Goal: Check status

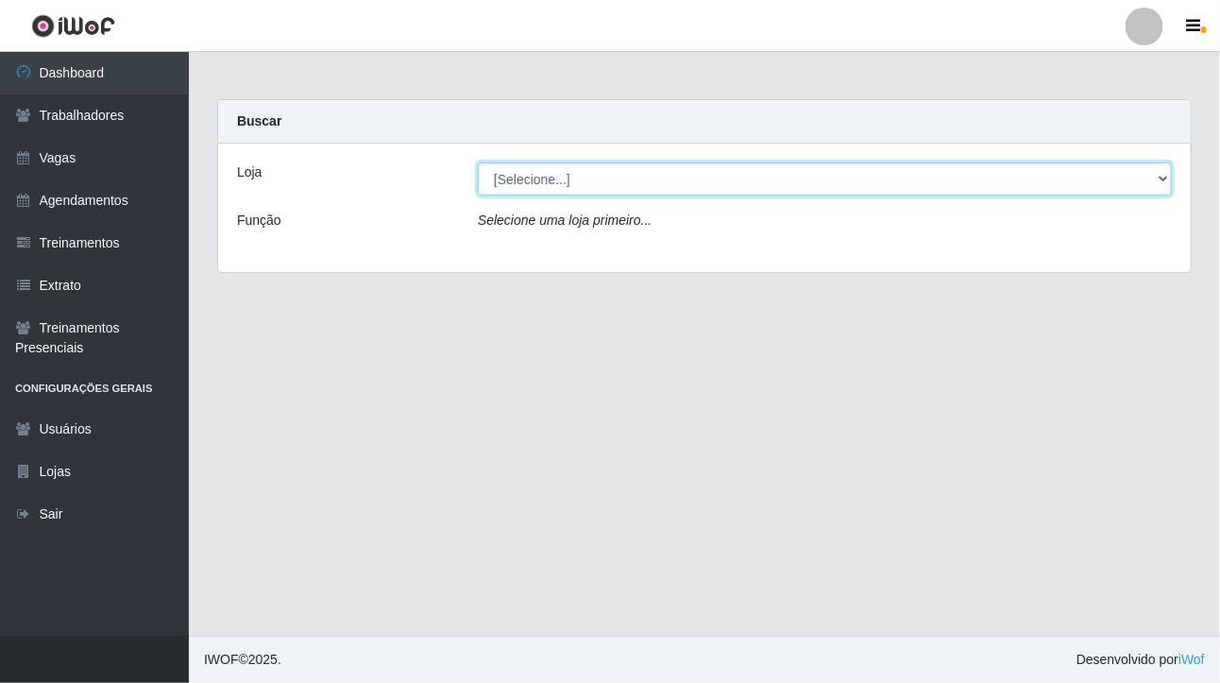
click at [1164, 177] on select "[Selecione...] Nova República - Pajuçara" at bounding box center [825, 178] width 694 height 33
select select "65"
click at [478, 162] on select "[Selecione...] Nova República - Pajuçara" at bounding box center [825, 178] width 694 height 33
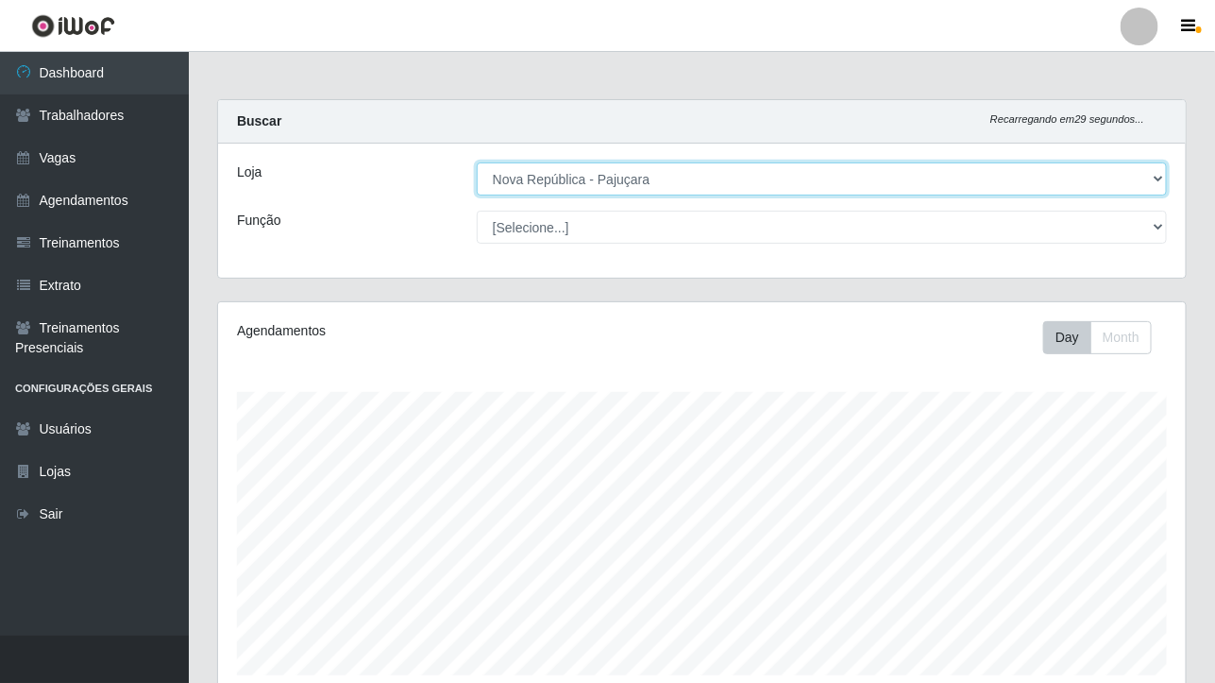
scroll to position [393, 968]
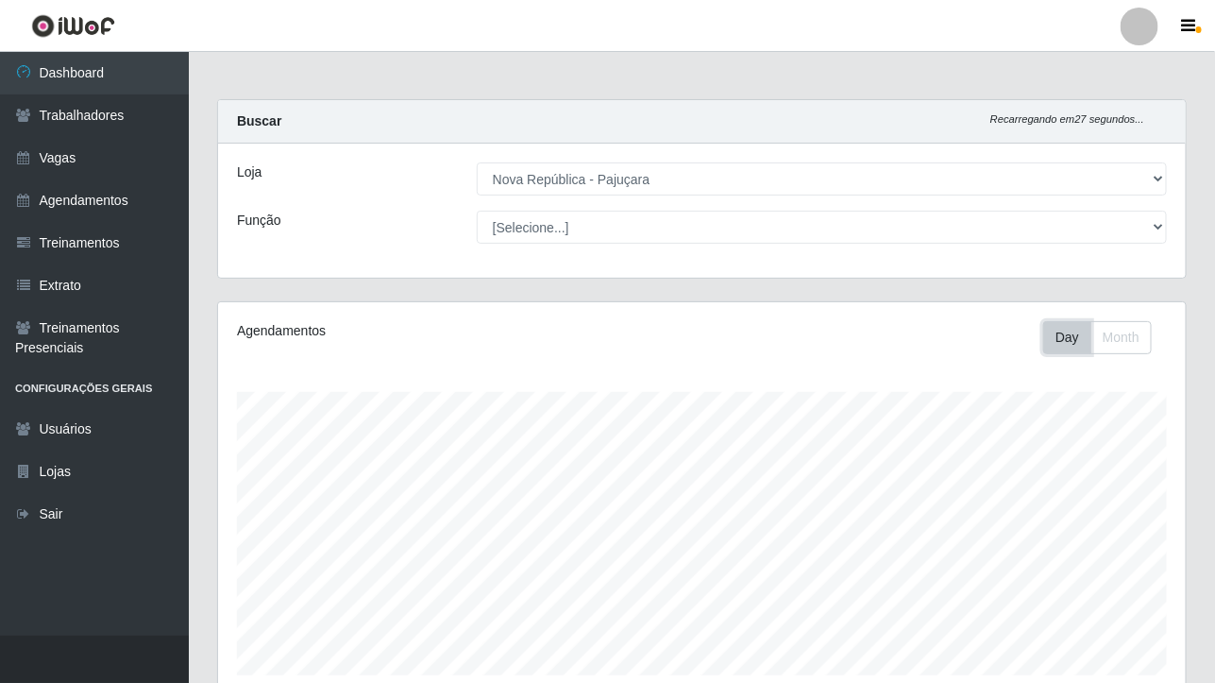
click at [1068, 345] on button "Day" at bounding box center [1068, 337] width 48 height 33
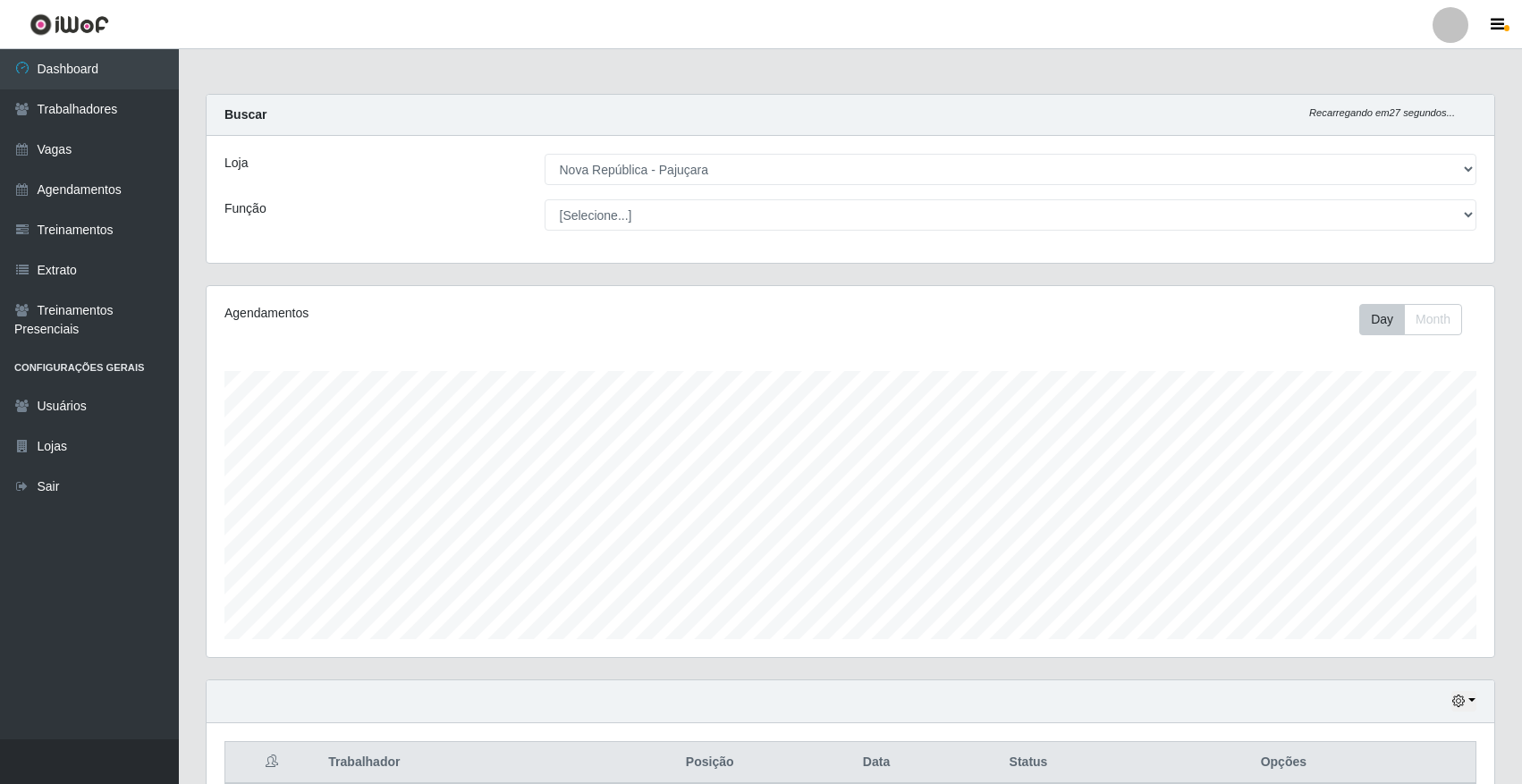
select select "65"
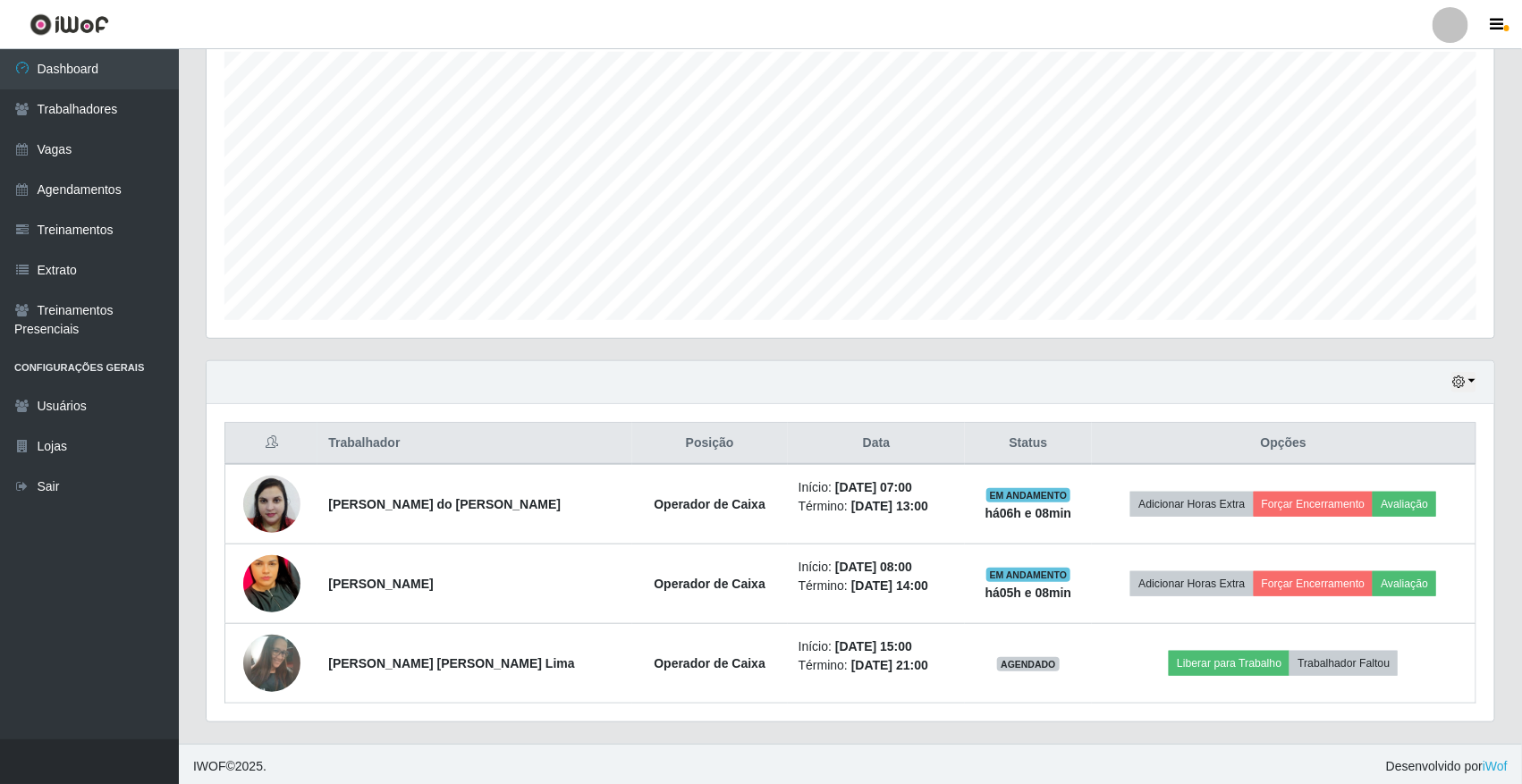
scroll to position [327, 0]
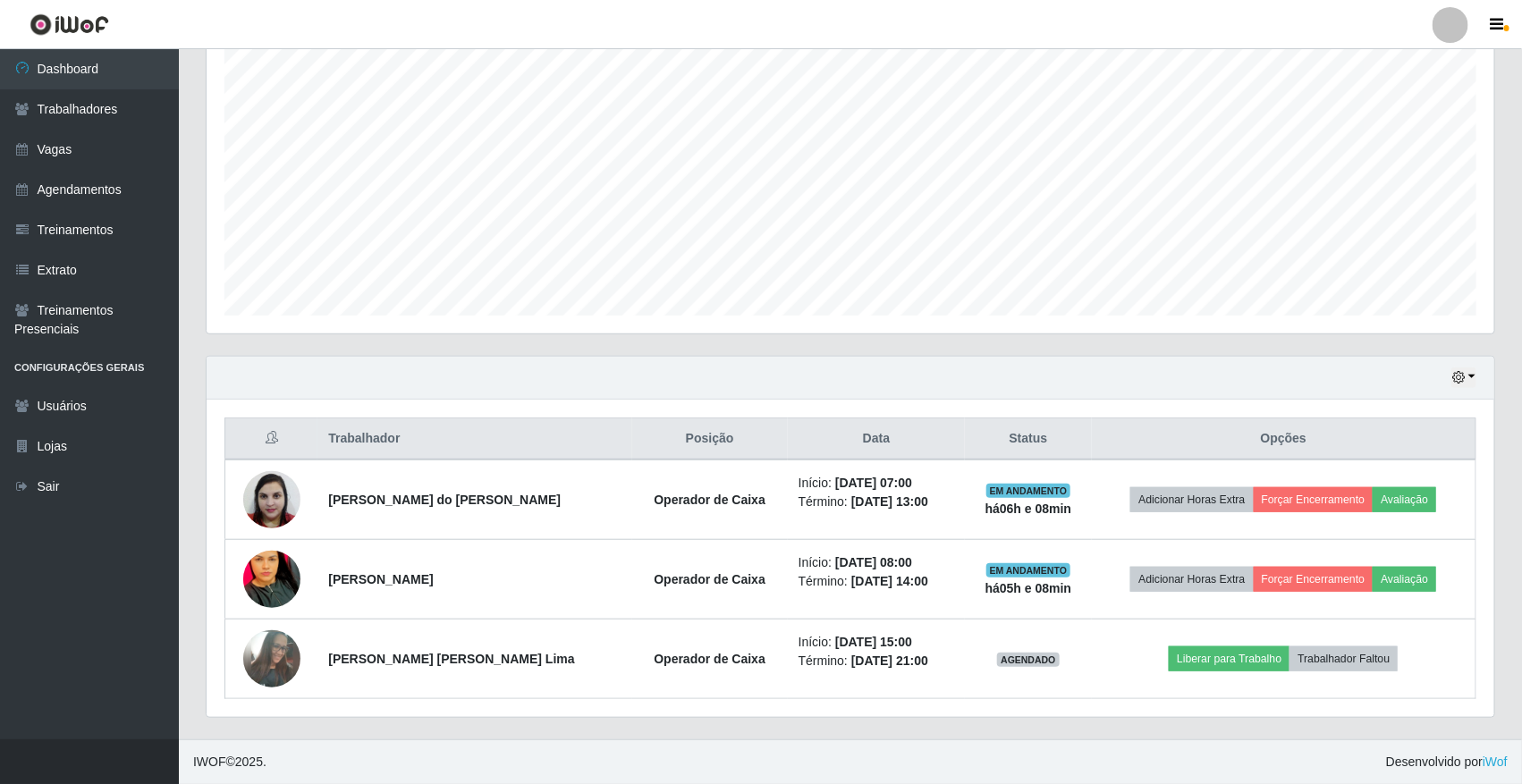
click at [1464, 364] on div "Hoje 1 dia 3 dias 1 Semana Não encerrados" at bounding box center [851, 378] width 1288 height 43
click at [1454, 374] on icon "button" at bounding box center [1459, 377] width 12 height 12
click at [1395, 438] on button "1 dia" at bounding box center [1404, 448] width 141 height 38
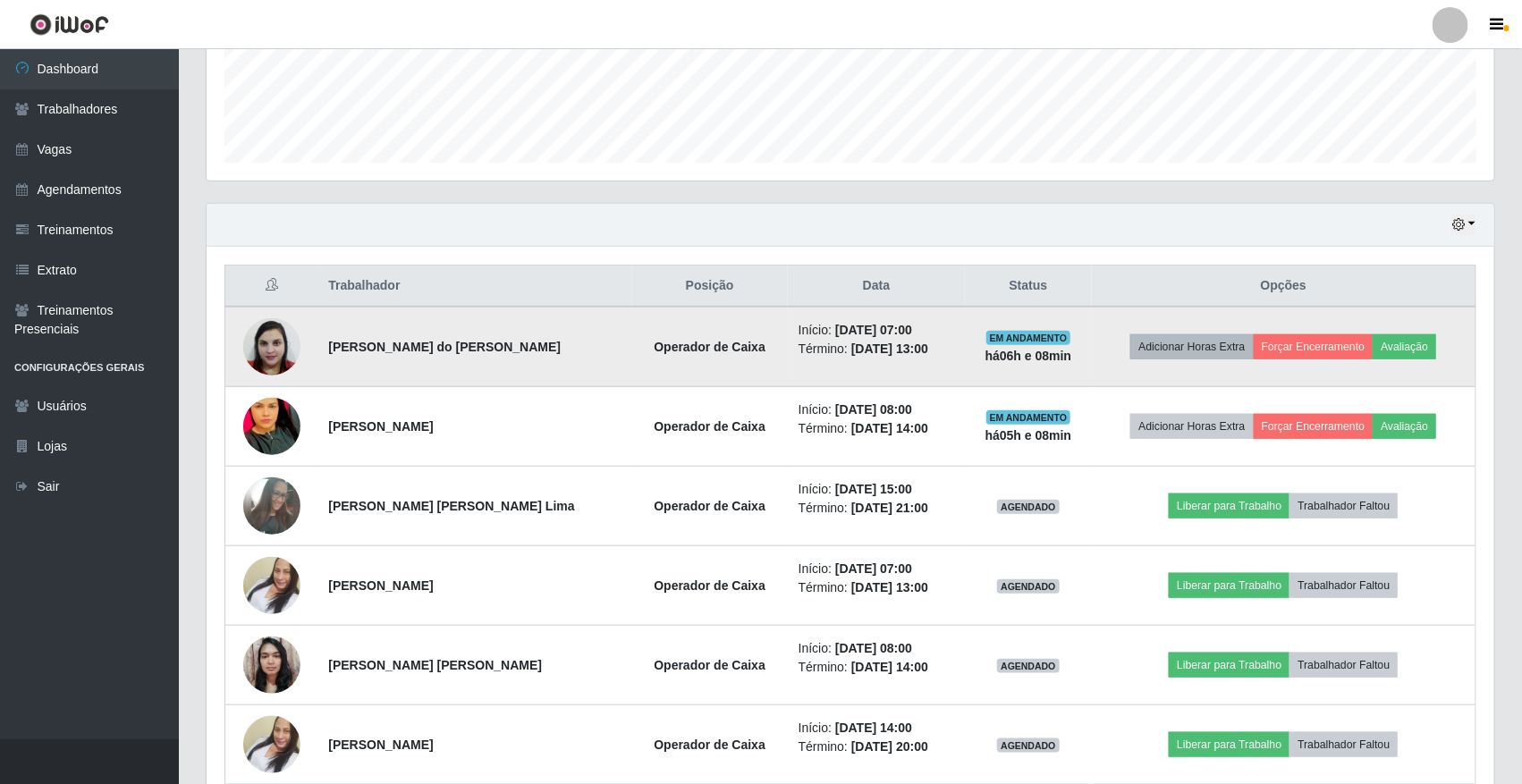
scroll to position [645, 0]
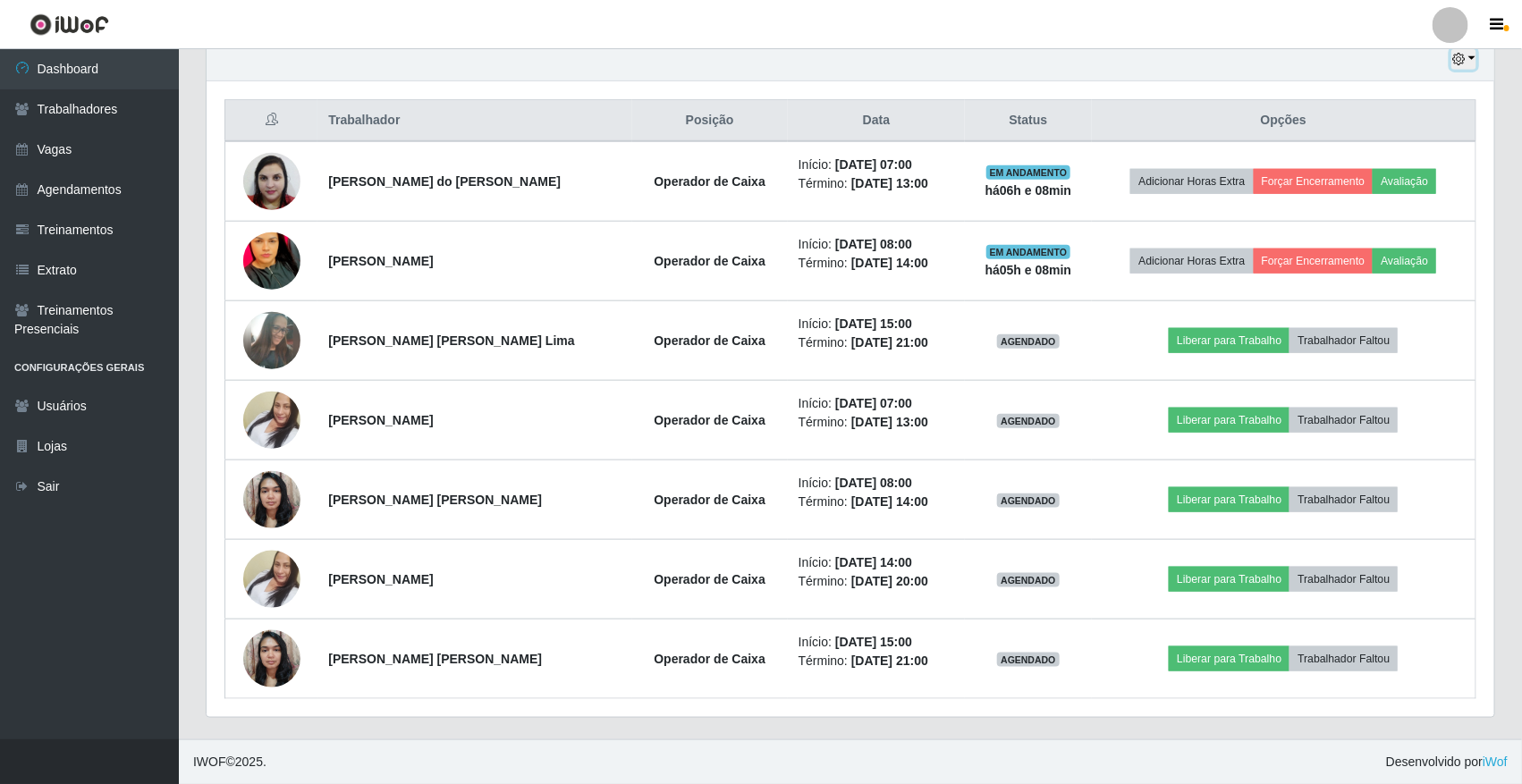
click at [1452, 65] on button "button" at bounding box center [1464, 60] width 25 height 21
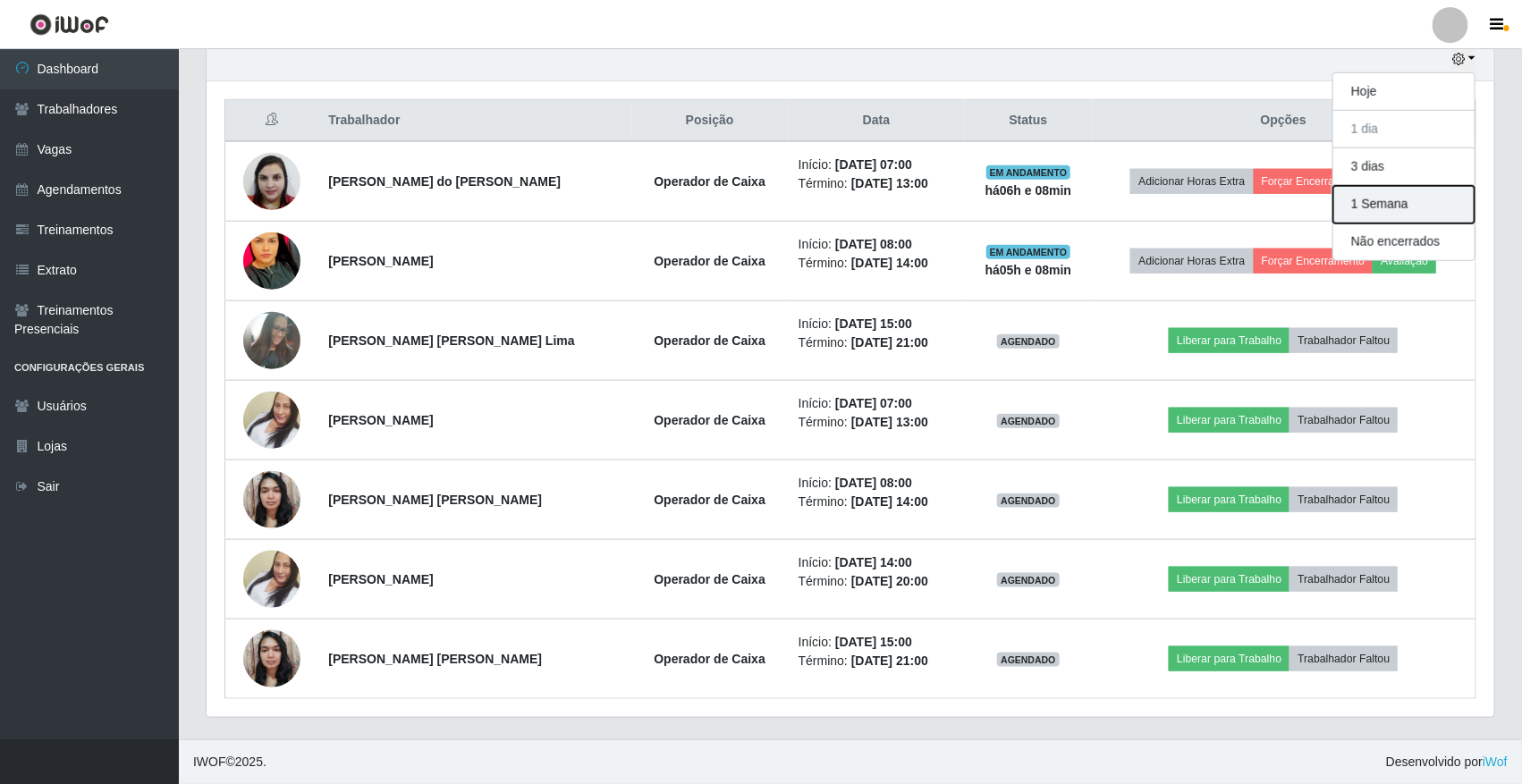
click at [1406, 200] on button "1 Semana" at bounding box center [1404, 205] width 141 height 38
